Goal: Task Accomplishment & Management: Complete application form

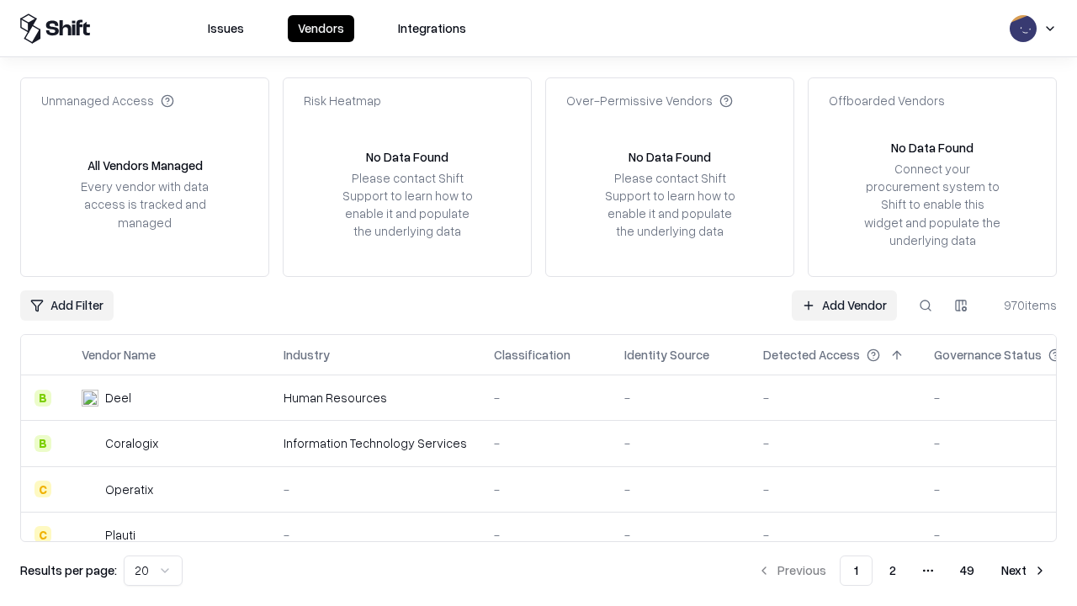
click at [844, 305] on link "Add Vendor" at bounding box center [844, 305] width 105 height 30
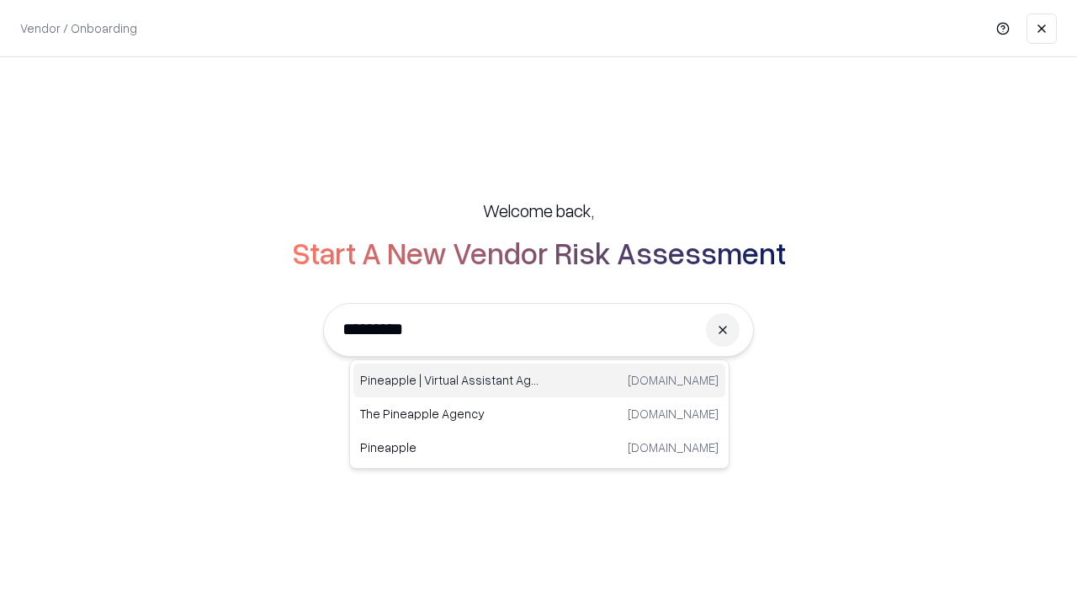
click at [539, 380] on div "Pineapple | Virtual Assistant Agency [DOMAIN_NAME]" at bounding box center [539, 381] width 372 height 34
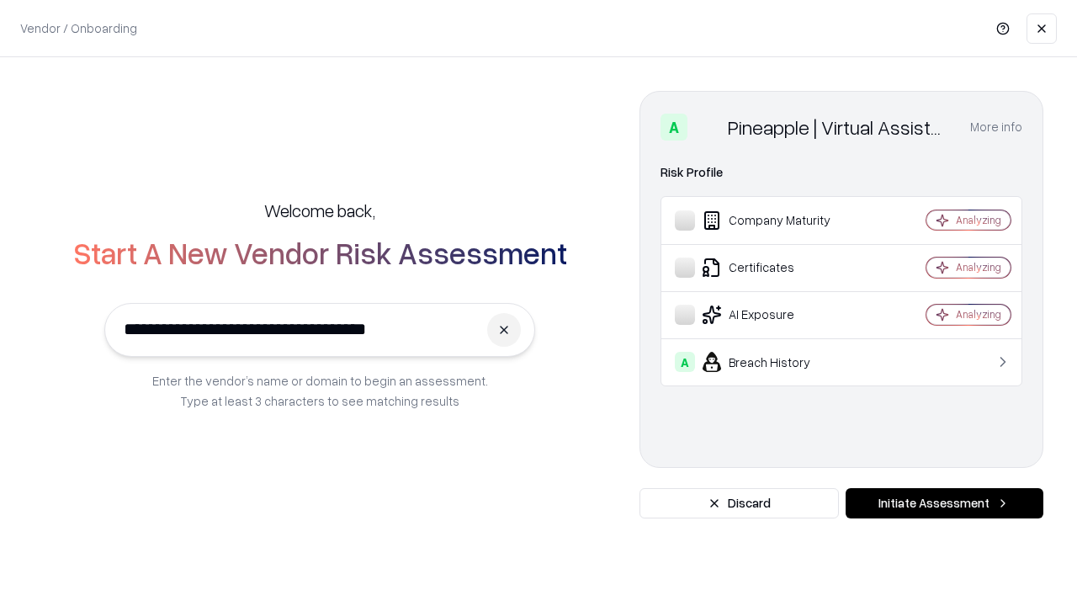
type input "**********"
click at [944, 503] on button "Initiate Assessment" at bounding box center [945, 503] width 198 height 30
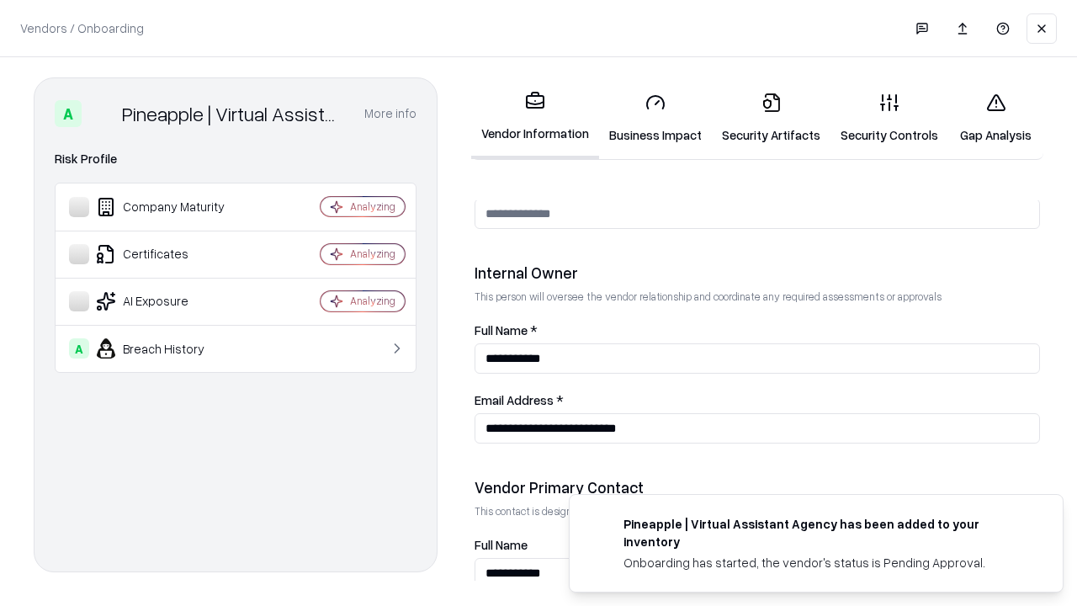
scroll to position [872, 0]
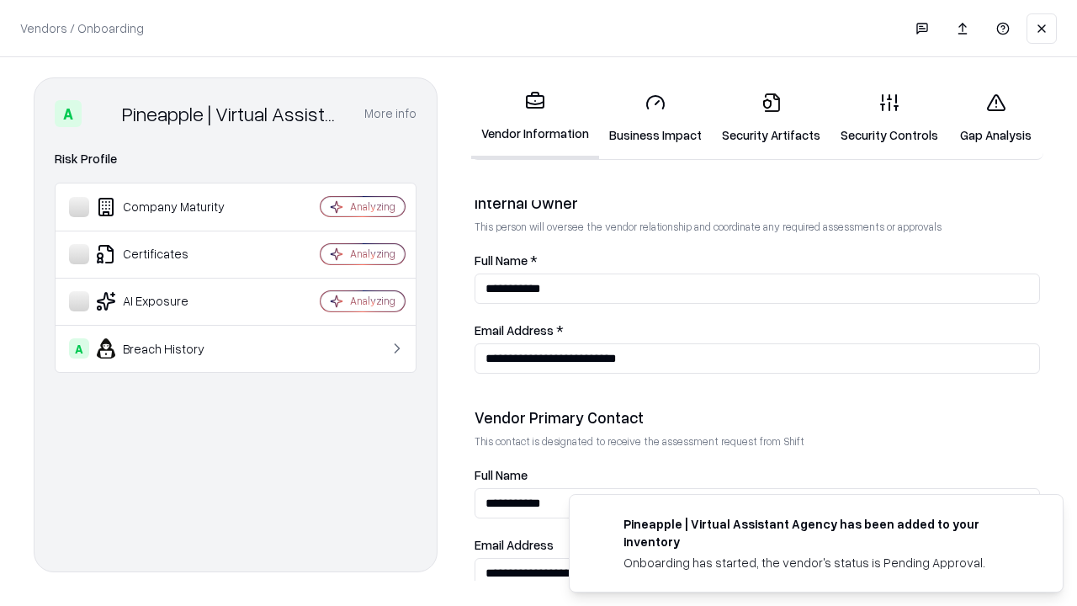
click at [656, 118] on link "Business Impact" at bounding box center [655, 118] width 113 height 78
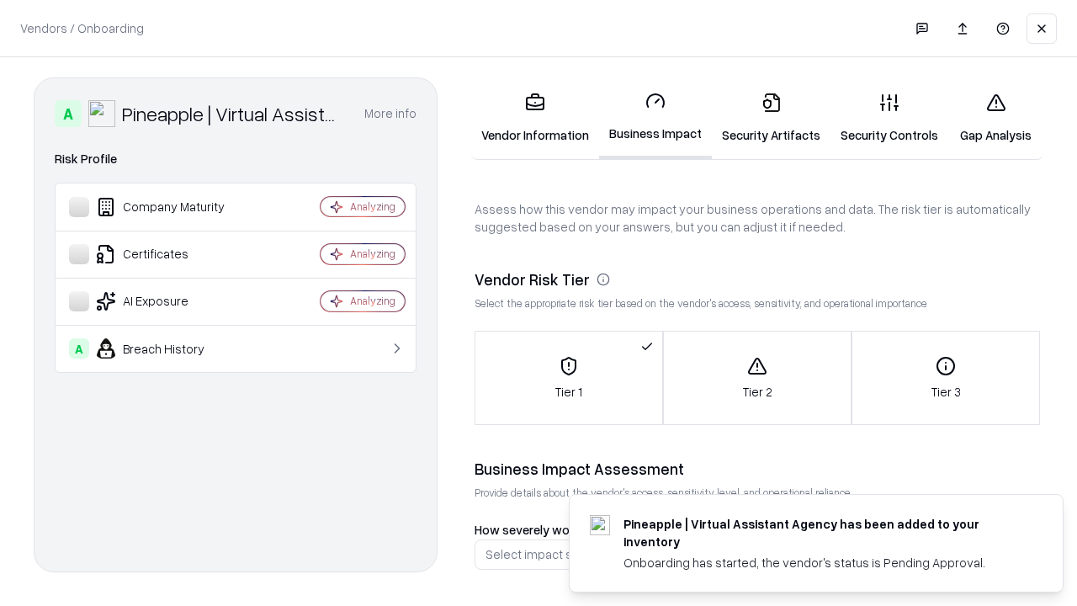
click at [771, 118] on link "Security Artifacts" at bounding box center [771, 118] width 119 height 78
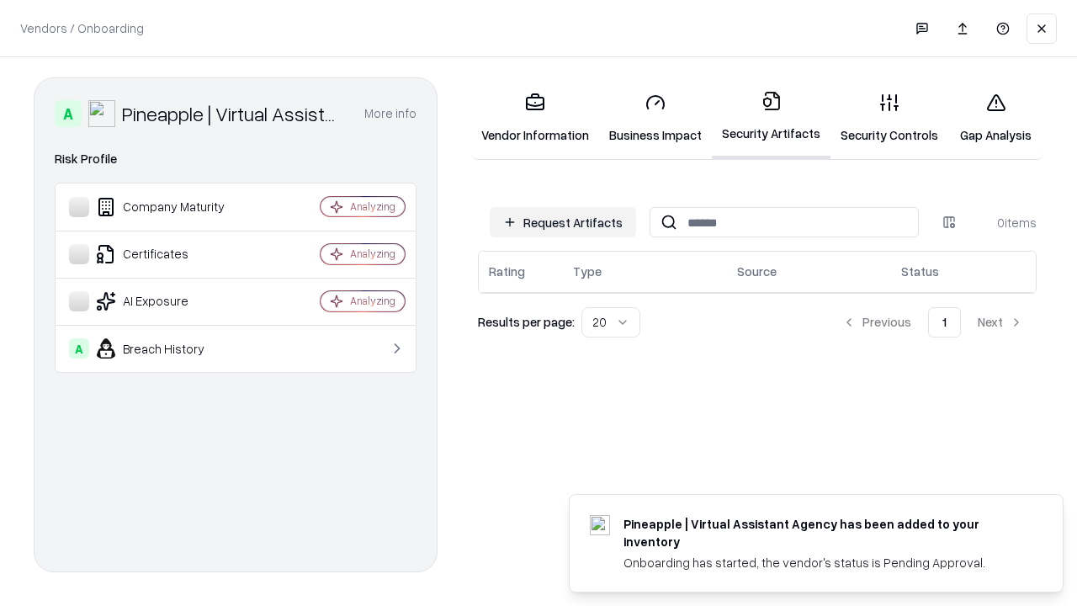
click at [563, 222] on button "Request Artifacts" at bounding box center [563, 222] width 146 height 30
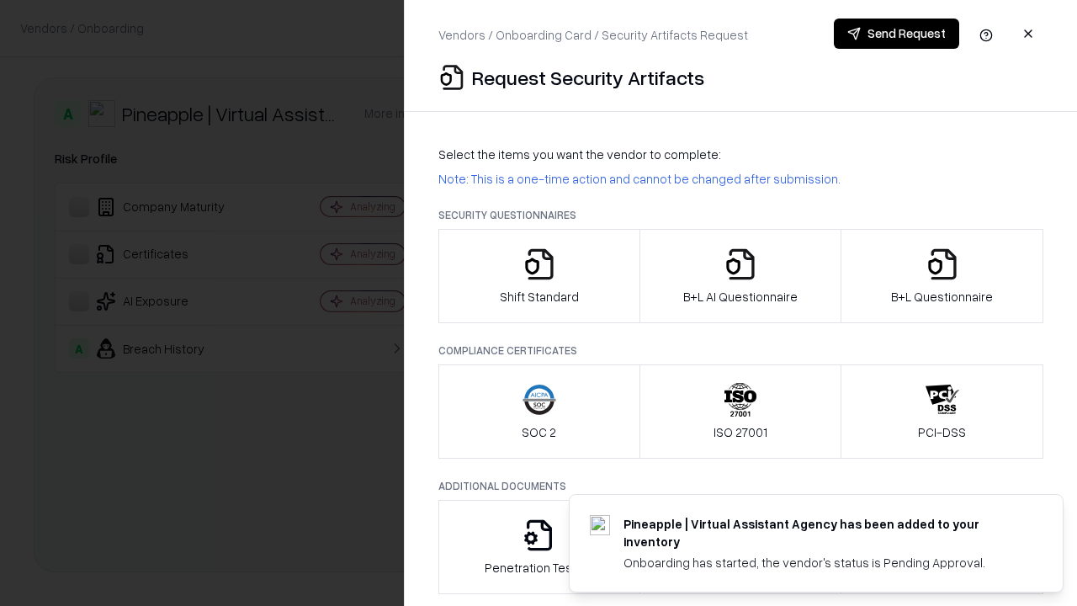
click at [539, 276] on icon "button" at bounding box center [540, 264] width 34 height 34
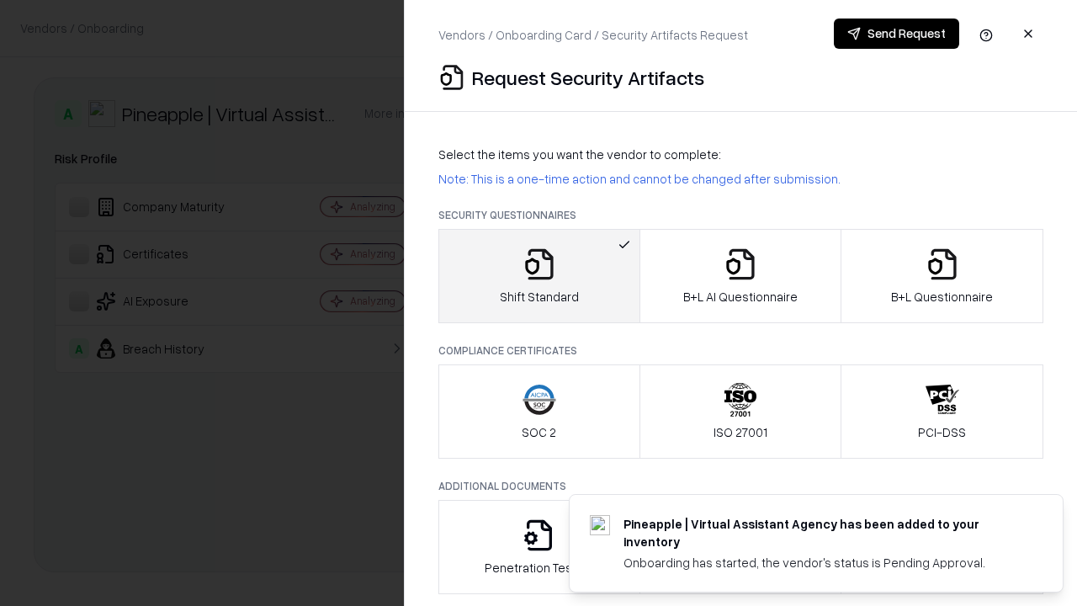
click at [896, 34] on button "Send Request" at bounding box center [896, 34] width 125 height 30
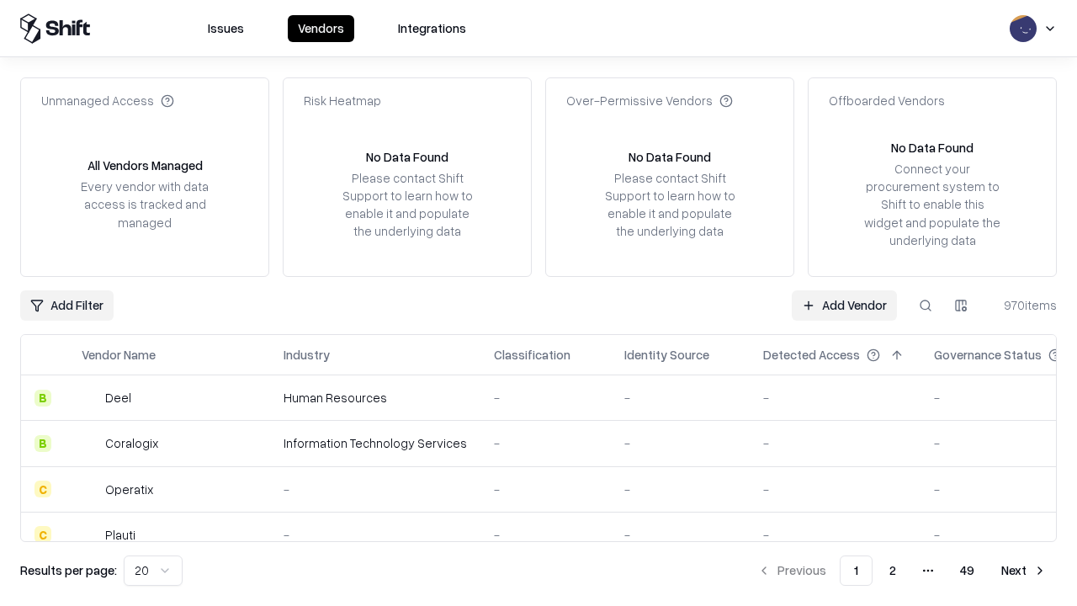
click at [926, 305] on button at bounding box center [926, 305] width 30 height 30
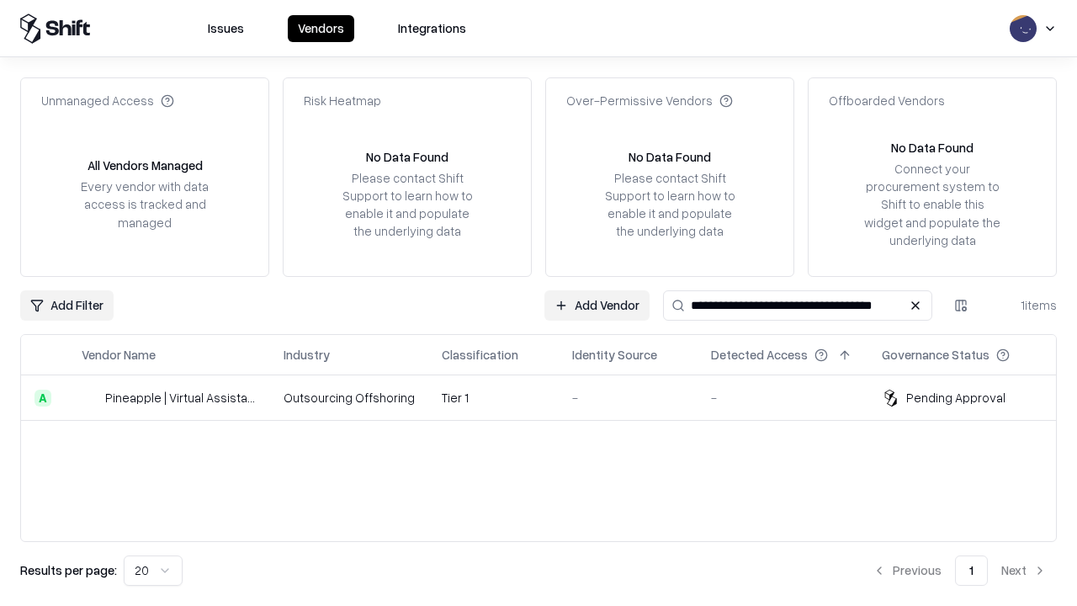
type input "**********"
click at [549, 397] on td "Tier 1" at bounding box center [493, 397] width 130 height 45
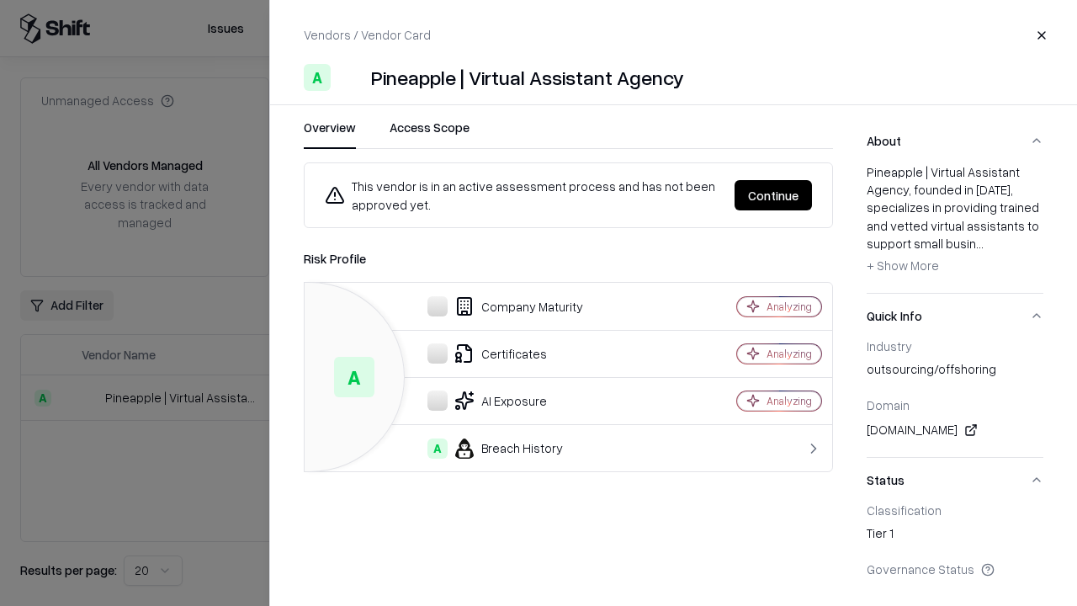
click at [773, 195] on button "Continue" at bounding box center [773, 195] width 77 height 30
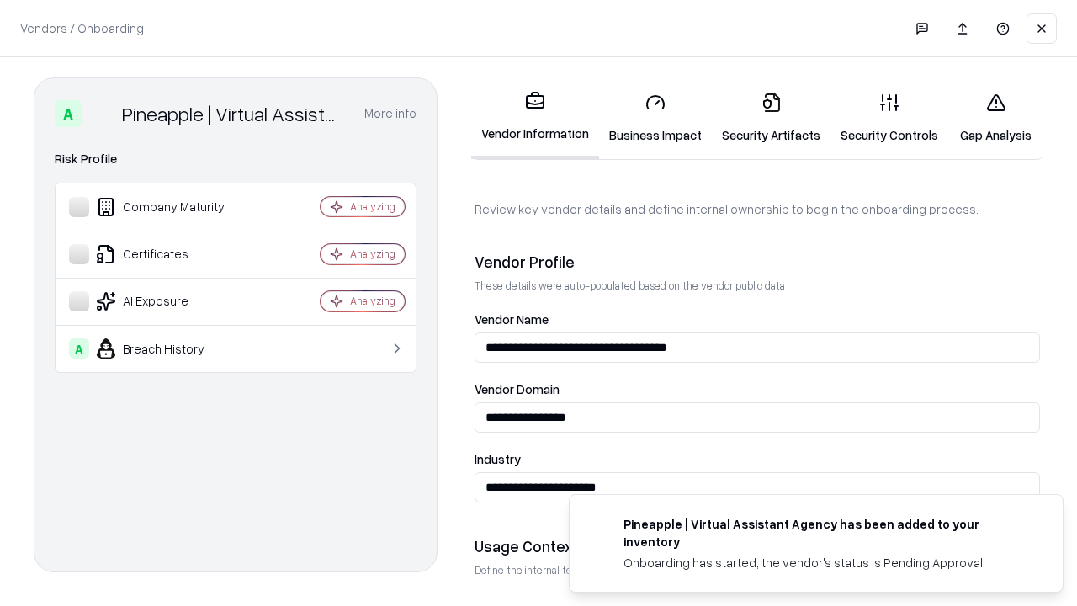
click at [771, 118] on link "Security Artifacts" at bounding box center [771, 118] width 119 height 78
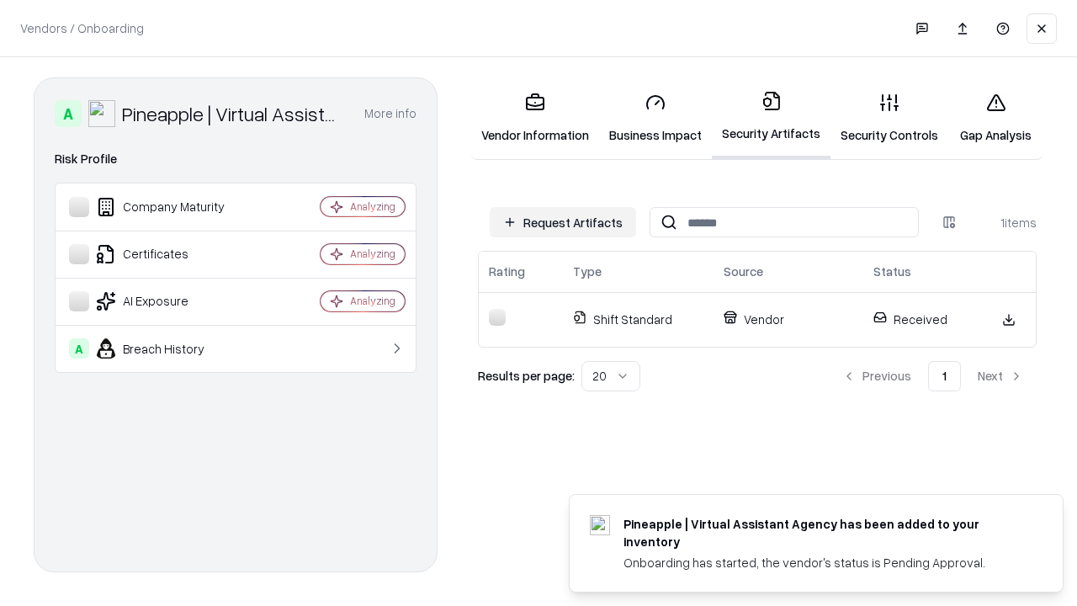
click at [996, 118] on link "Gap Analysis" at bounding box center [995, 118] width 95 height 78
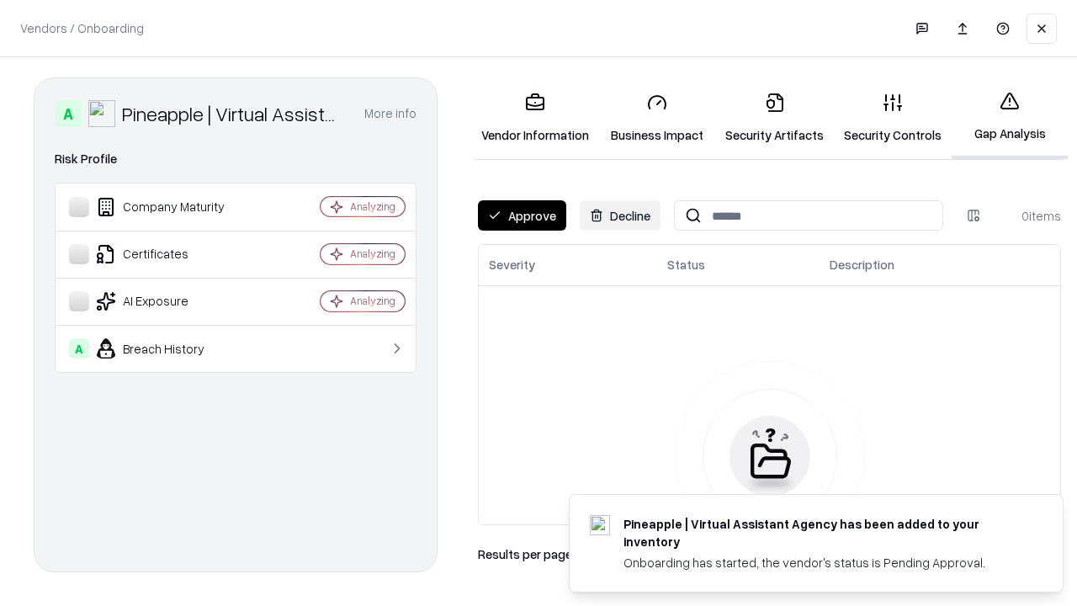
click at [522, 215] on button "Approve" at bounding box center [522, 215] width 88 height 30
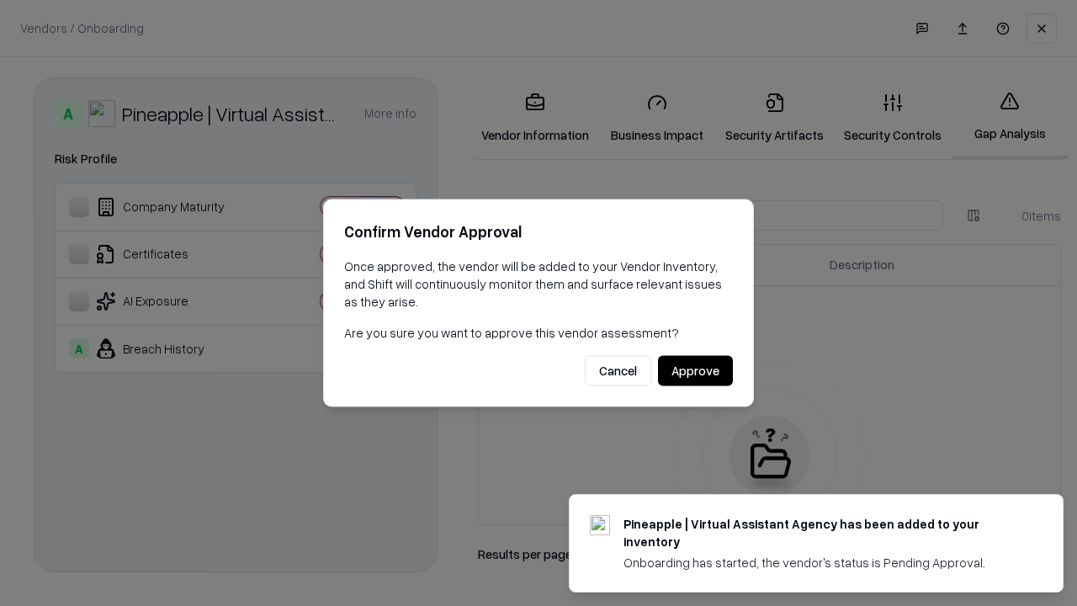
click at [695, 370] on button "Approve" at bounding box center [695, 371] width 75 height 30
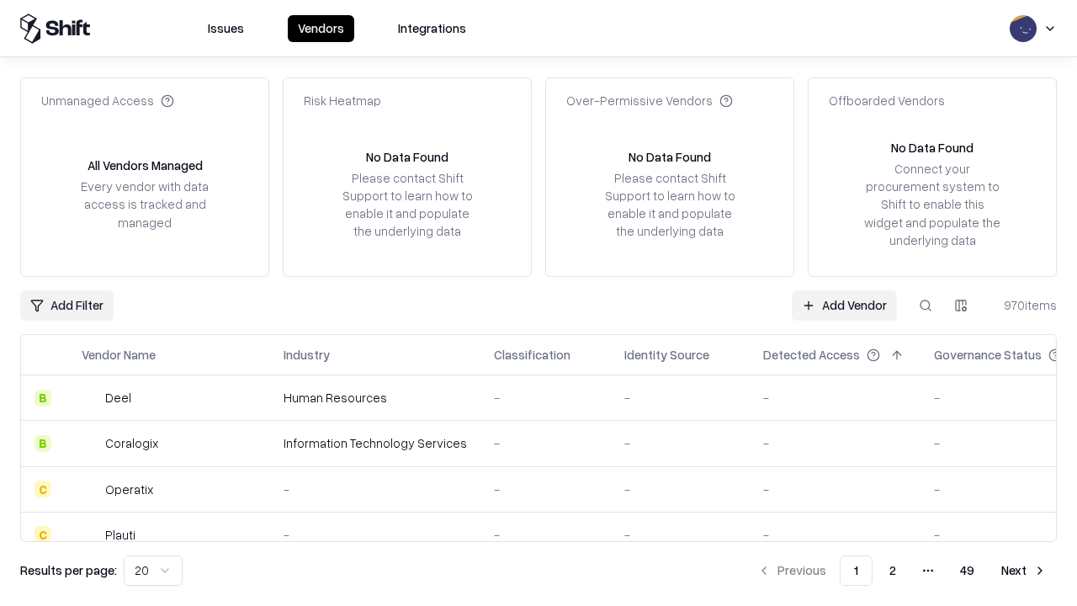
type input "**********"
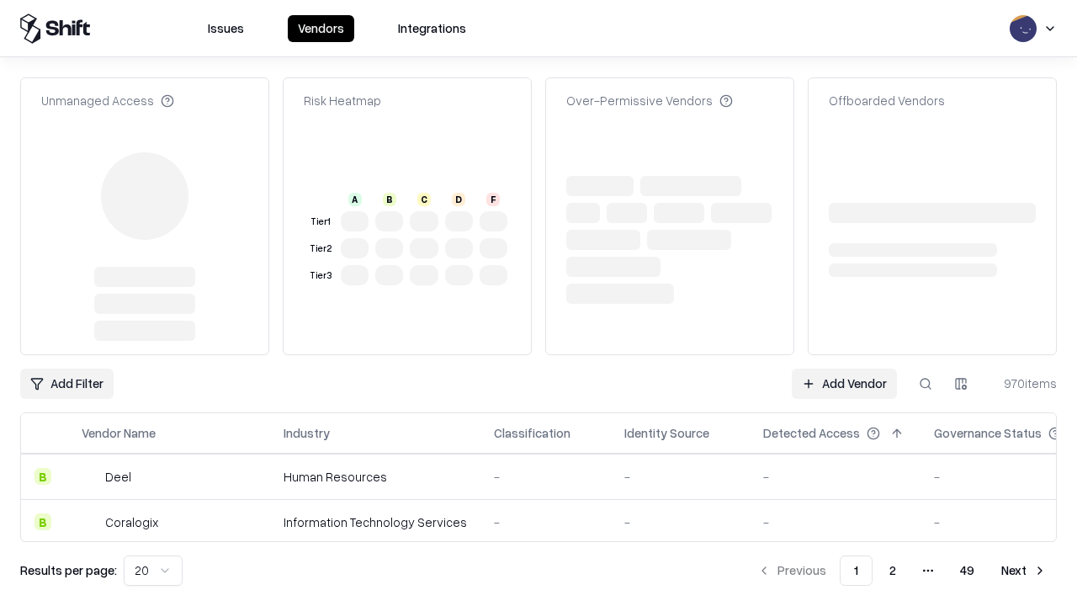
click at [844, 454] on td "-" at bounding box center [835, 476] width 171 height 45
click at [844, 369] on link "Add Vendor" at bounding box center [844, 384] width 105 height 30
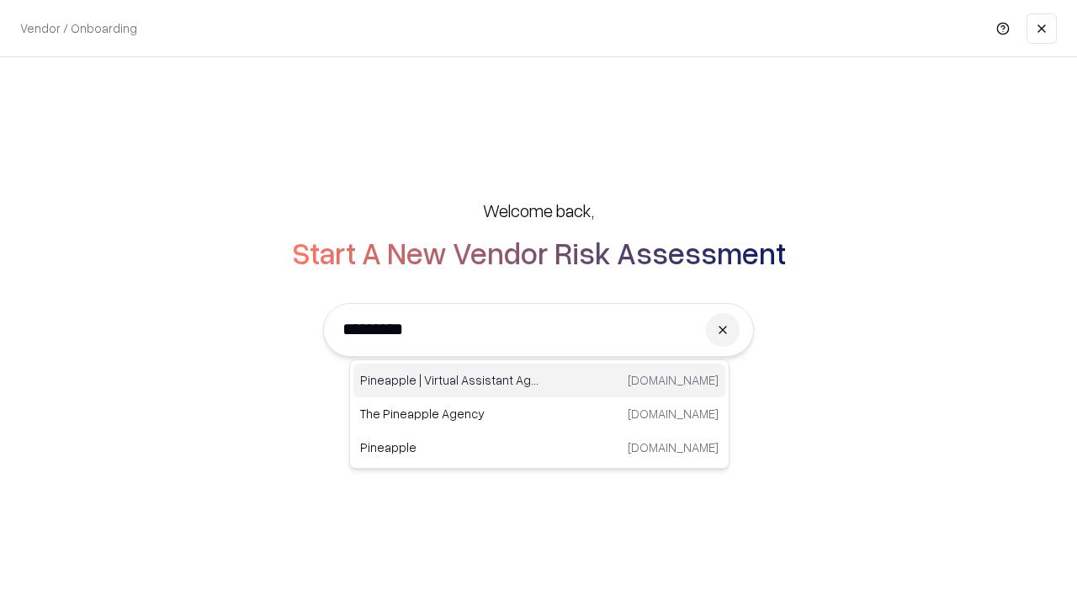
click at [539, 380] on div "Pineapple | Virtual Assistant Agency [DOMAIN_NAME]" at bounding box center [539, 381] width 372 height 34
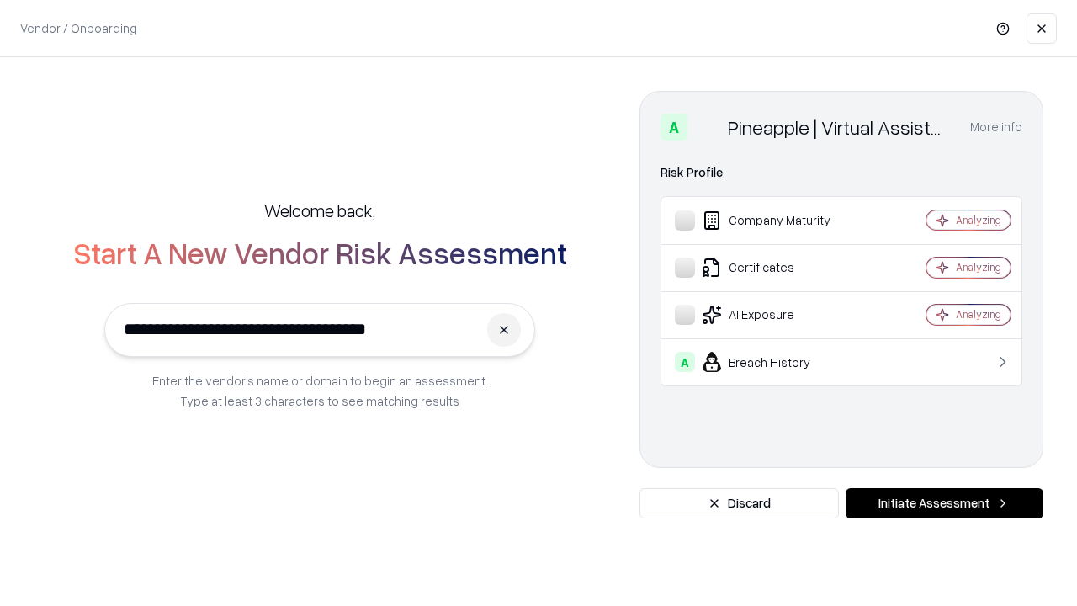
type input "**********"
click at [944, 503] on button "Initiate Assessment" at bounding box center [945, 503] width 198 height 30
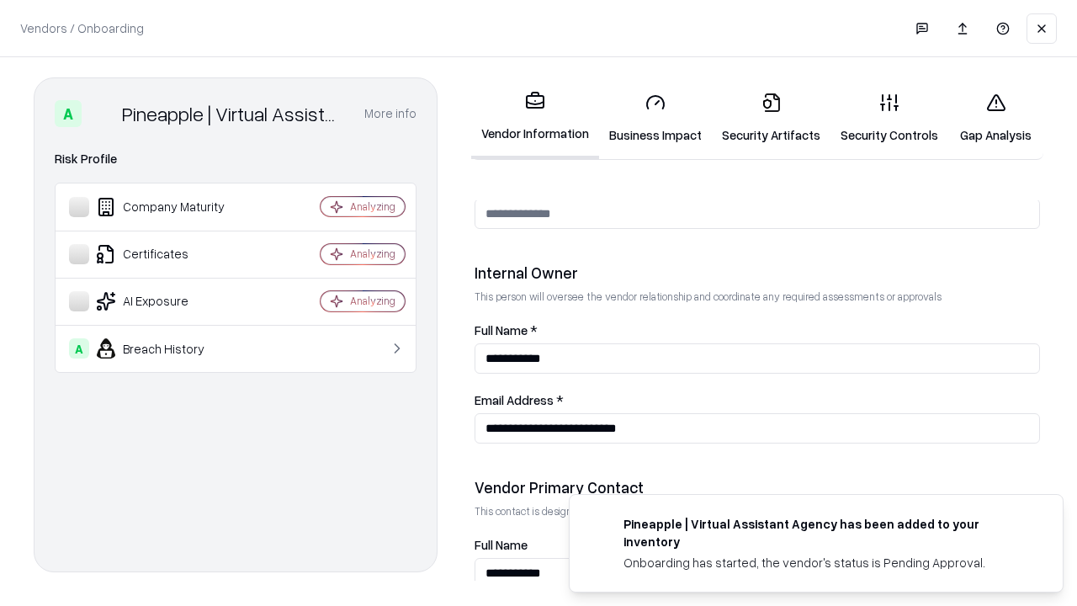
scroll to position [872, 0]
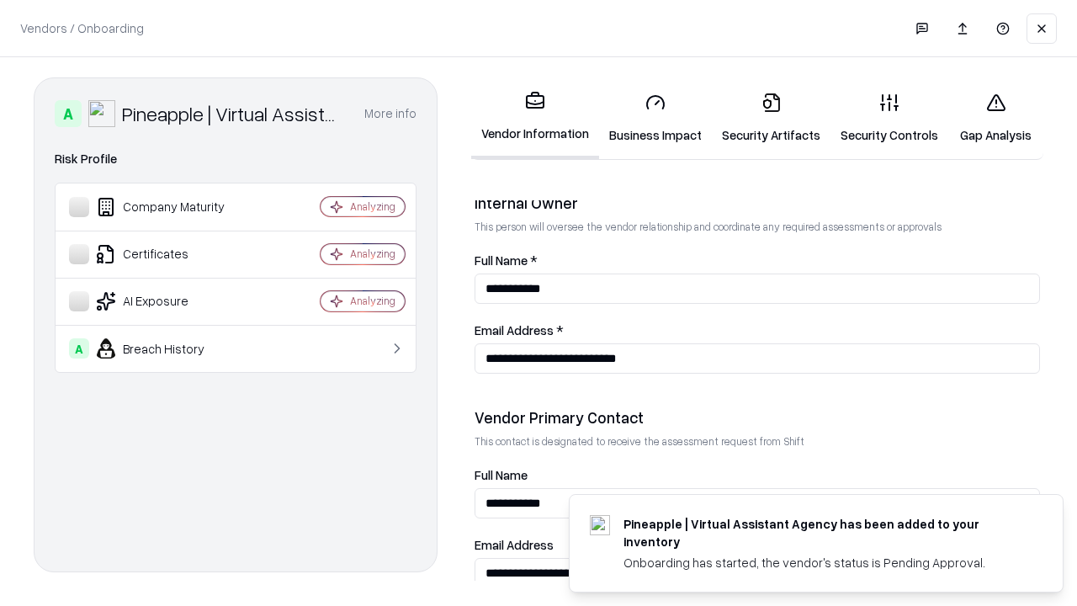
click at [996, 118] on link "Gap Analysis" at bounding box center [995, 118] width 95 height 78
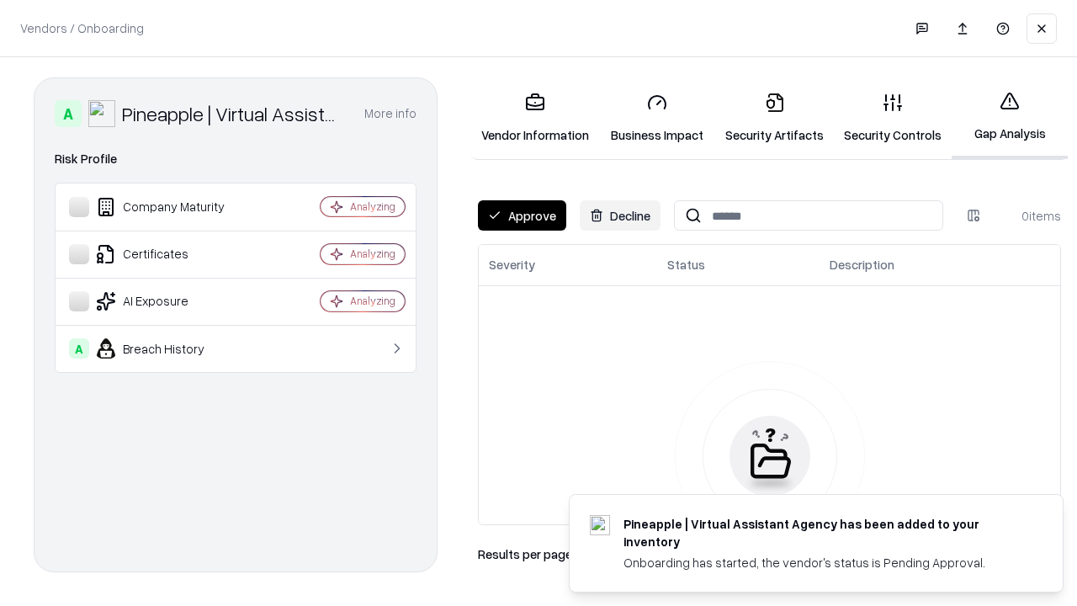
click at [522, 215] on button "Approve" at bounding box center [522, 215] width 88 height 30
